Goal: Obtain resource: Obtain resource

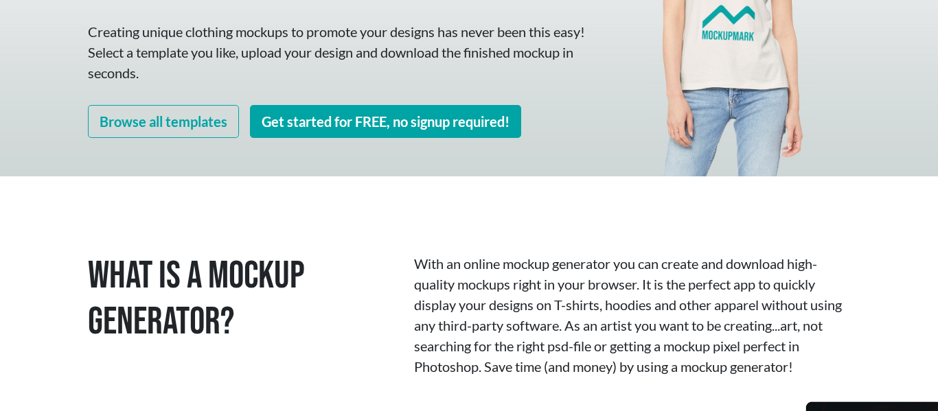
scroll to position [249, 0]
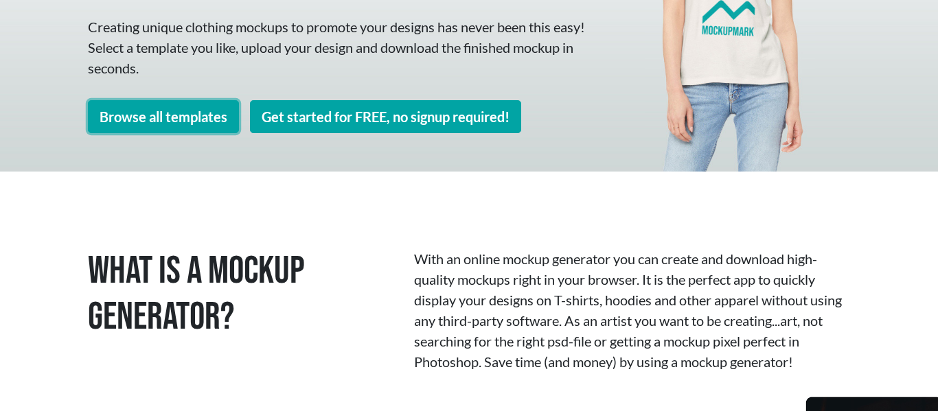
click at [161, 116] on link "Browse all templates" at bounding box center [163, 116] width 151 height 33
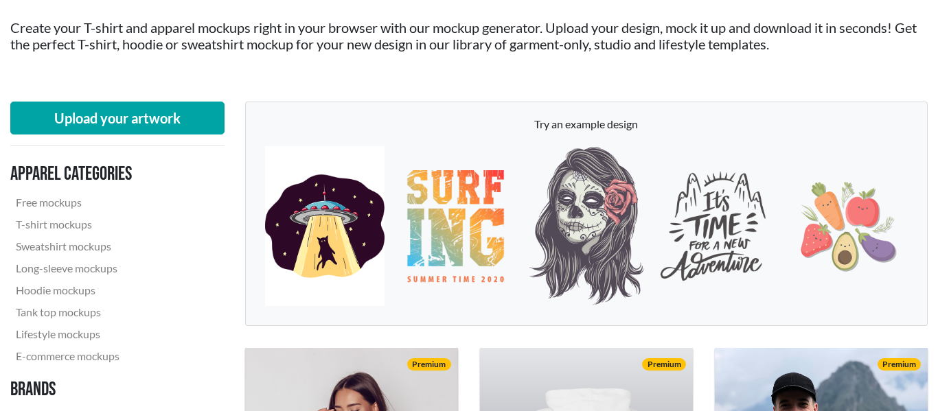
scroll to position [112, 0]
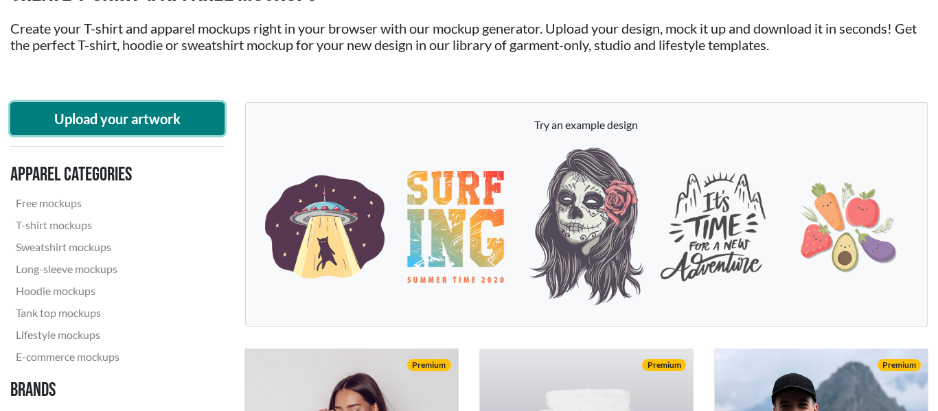
click at [168, 121] on button "Upload your artwork" at bounding box center [117, 118] width 214 height 33
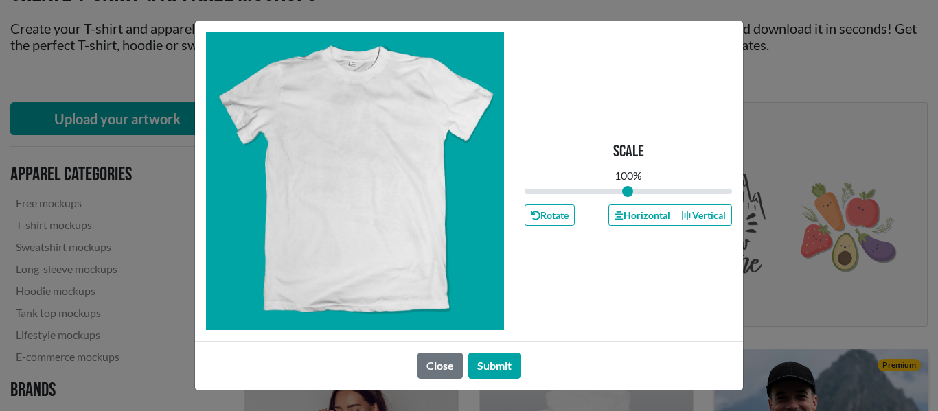
type input "1"
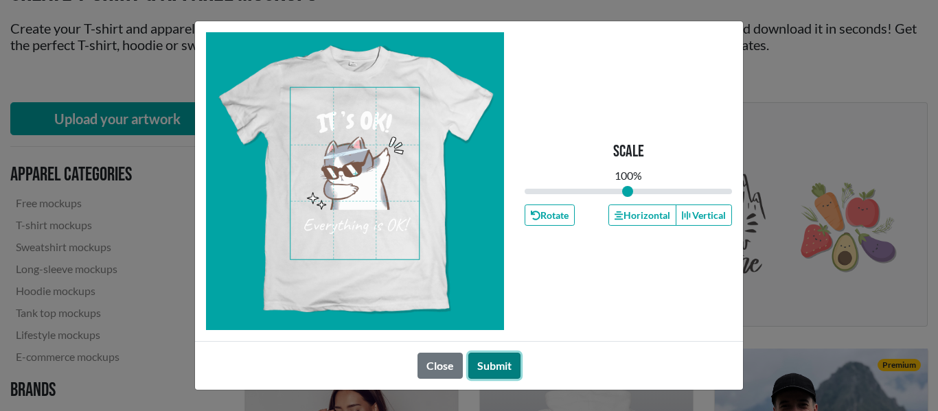
click at [494, 370] on button "Submit" at bounding box center [494, 366] width 52 height 26
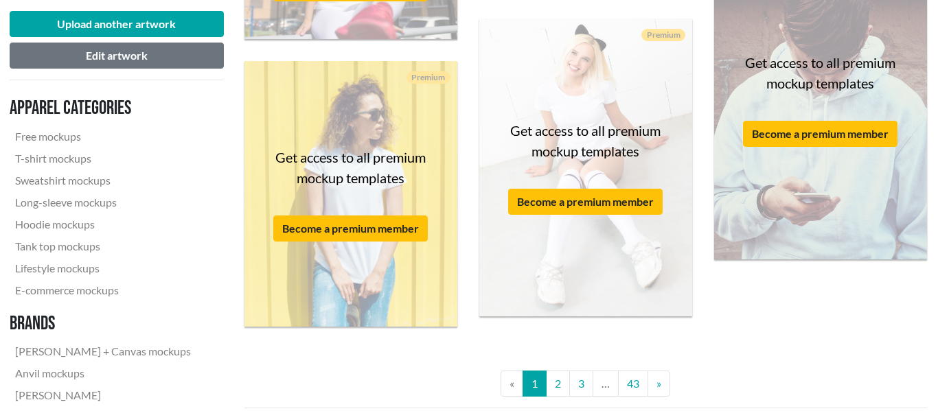
scroll to position [2600, 1]
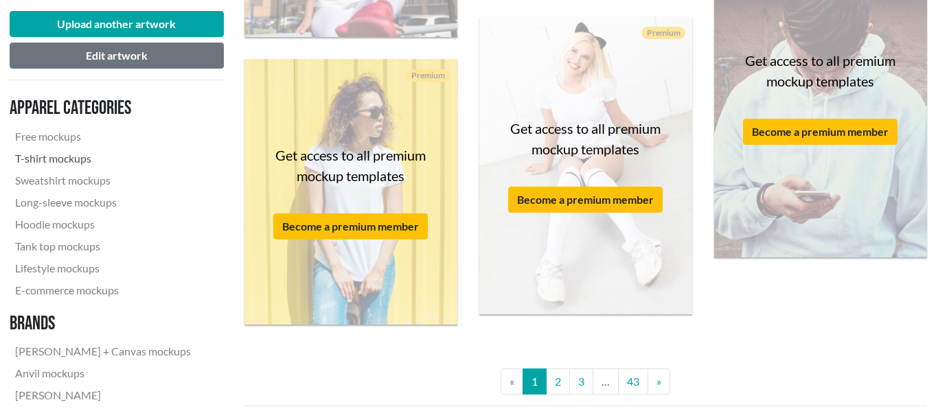
click at [76, 161] on link "T-shirt mockups" at bounding box center [103, 159] width 187 height 22
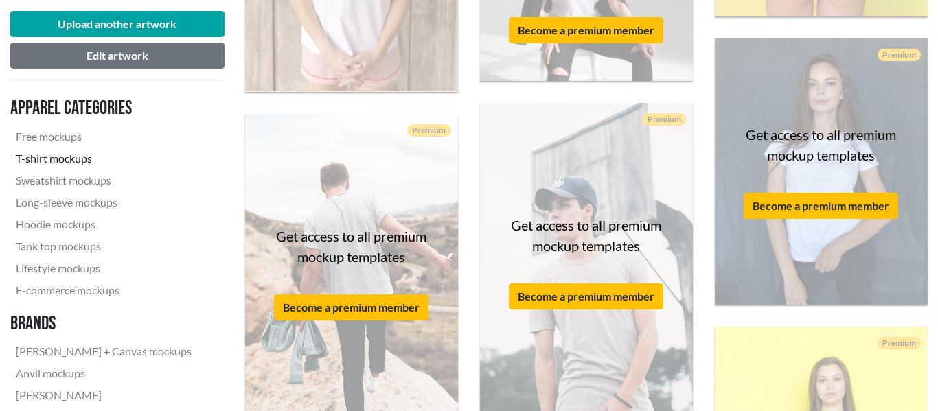
scroll to position [2650, 0]
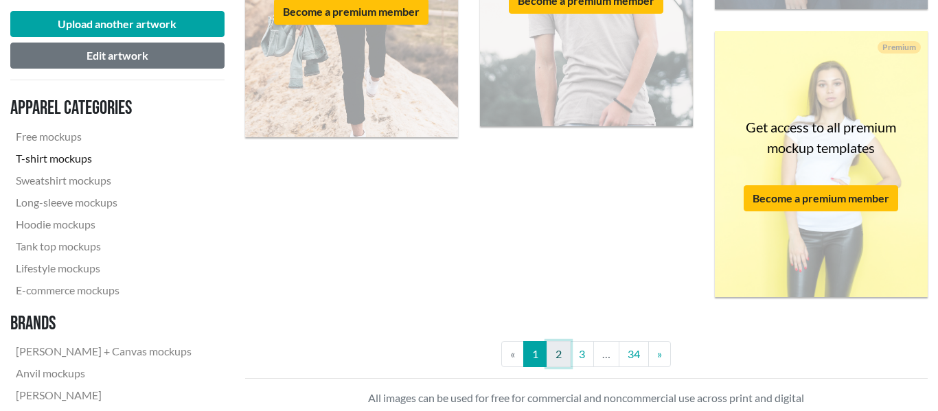
click at [552, 363] on link "2" at bounding box center [559, 354] width 24 height 26
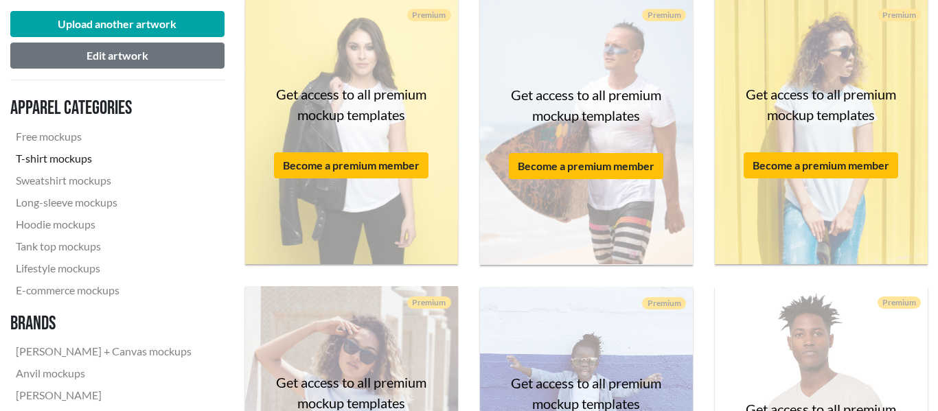
scroll to position [475, 1]
